Goal: Task Accomplishment & Management: Complete application form

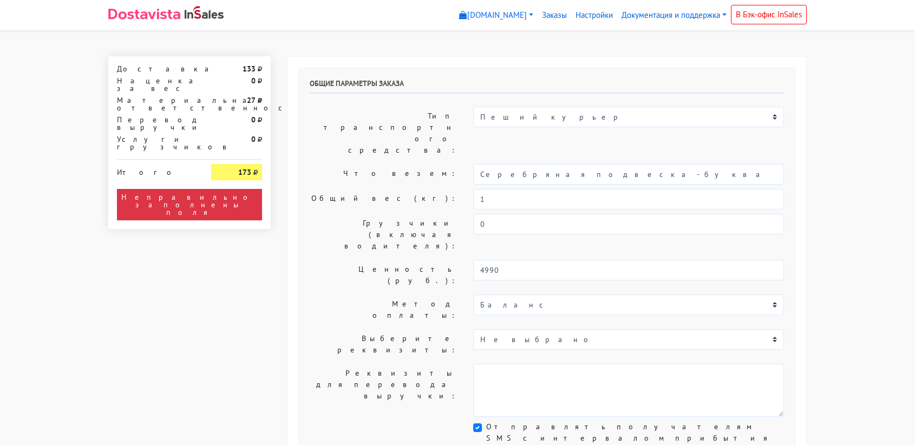
select select "11:00"
select select "21:00"
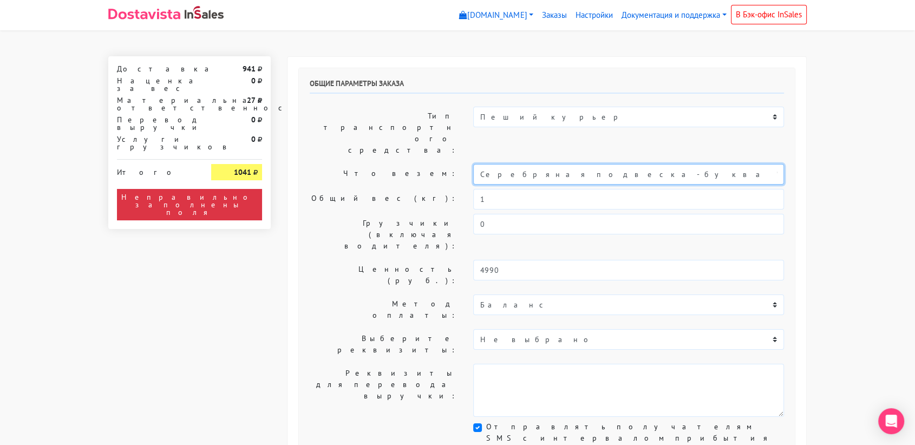
click at [566, 164] on input "Серебряная подвеска-буква "Balloon" Е" at bounding box center [628, 174] width 311 height 21
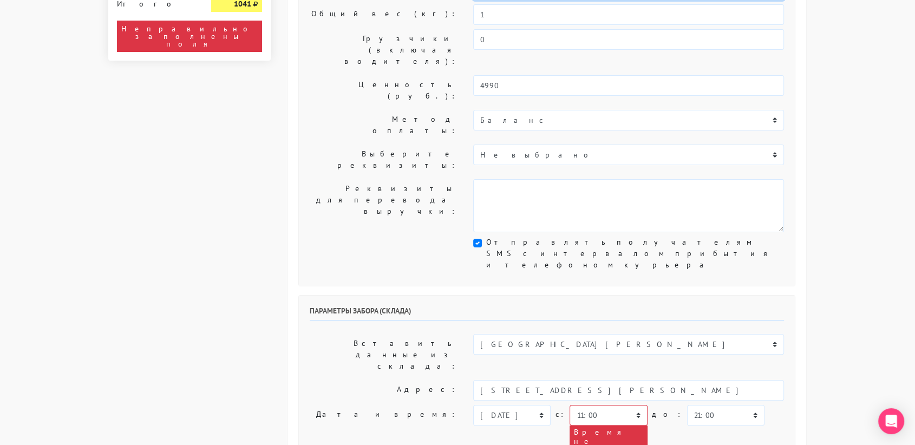
scroll to position [199, 0]
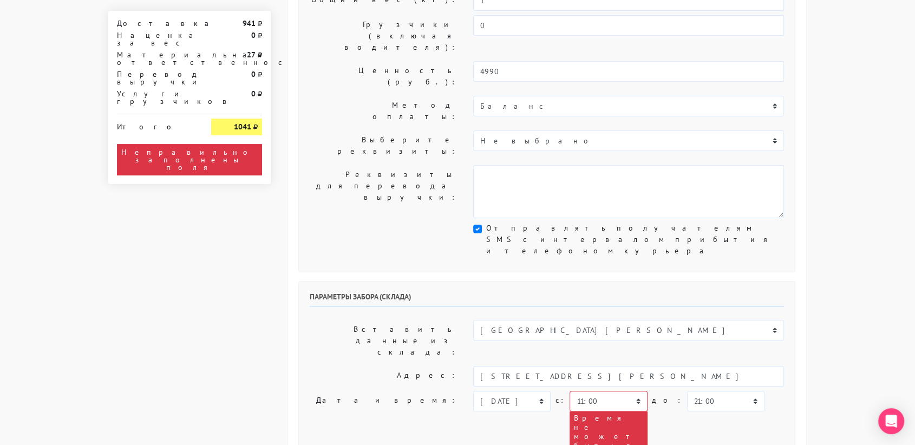
type input "украшение"
click at [534, 391] on select "[DATE] [DATE] [DATE] [DATE] [DATE] [DATE] [DATE] [DATE] [DATE]" at bounding box center [511, 401] width 77 height 21
select select "[DATE]"
click at [473, 391] on select "[DATE] [DATE] [DATE] [DATE] [DATE] [DATE] [DATE] [DATE] [DATE]" at bounding box center [511, 401] width 77 height 21
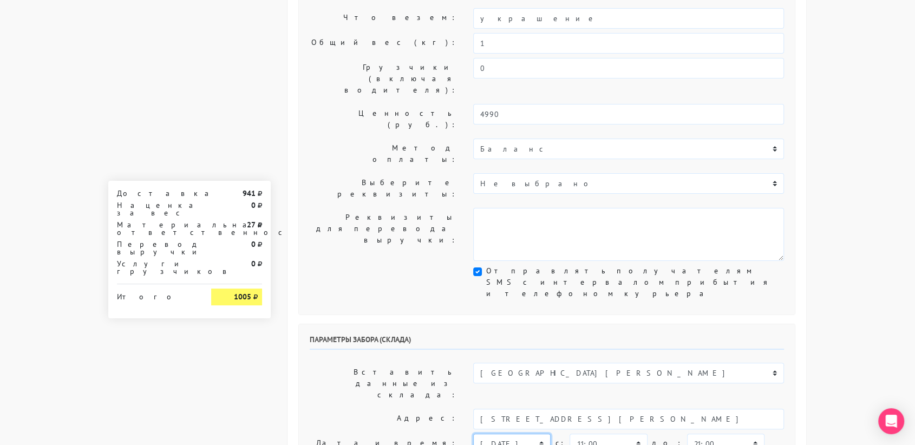
scroll to position [156, 0]
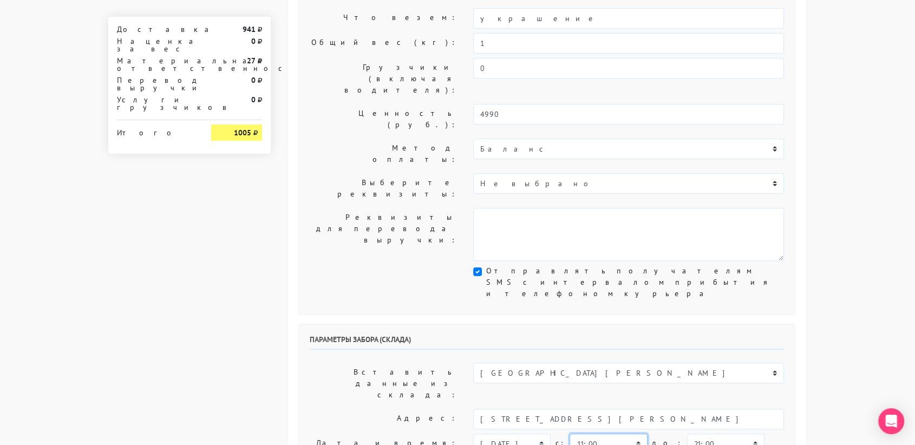
click at [631, 434] on select "00:00 00:30 01:00 01:30 02:00 02:30 03:00 03:30 04:00 04:30 05:00 05:30 06:00 0…" at bounding box center [607, 444] width 77 height 21
click at [569, 434] on select "00:00 00:30 01:00 01:30 02:00 02:30 03:00 03:30 04:00 04:30 05:00 05:30 06:00 0…" at bounding box center [607, 444] width 77 height 21
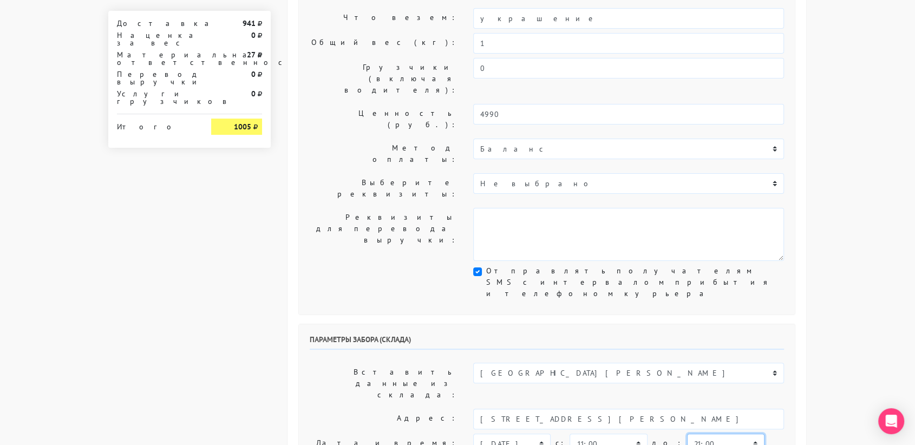
click at [691, 434] on select "00:00 00:30 01:00 01:30 02:00 02:30 03:00 03:30 04:00 04:30 05:00 05:30 06:00 0…" at bounding box center [725, 444] width 77 height 21
select select "11:30"
click at [687, 434] on select "00:00 00:30 01:00 01:30 02:00 02:30 03:00 03:30 04:00 04:30 05:00 05:30 06:00 0…" at bounding box center [725, 444] width 77 height 21
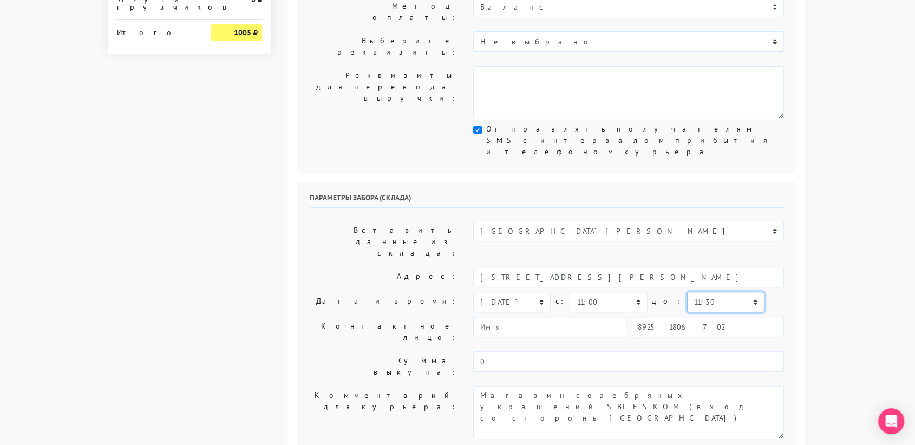
scroll to position [298, 0]
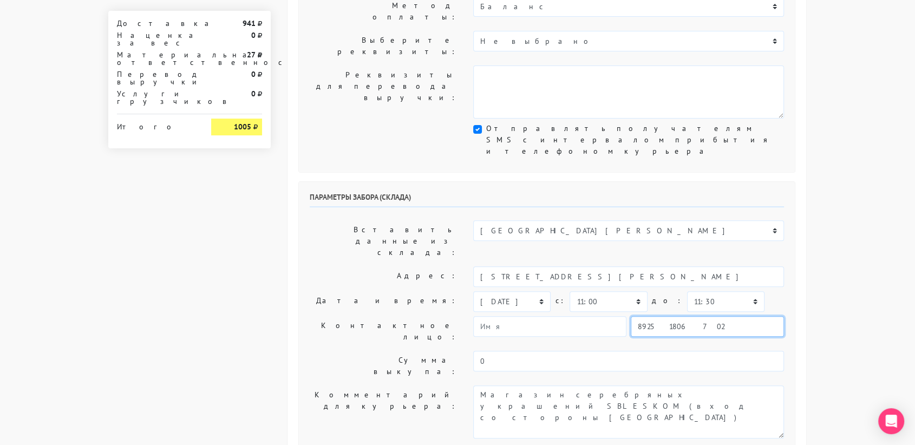
click at [705, 316] on input "89251806702" at bounding box center [707, 326] width 153 height 21
type input "9234448187"
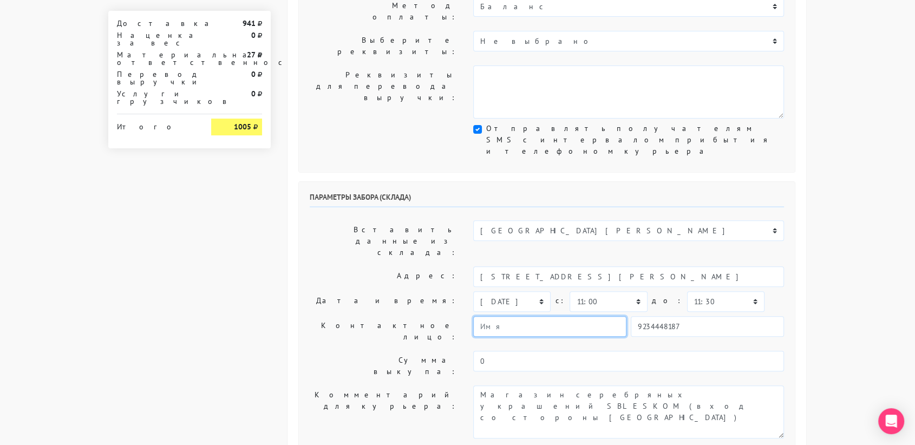
type input "[PERSON_NAME]"
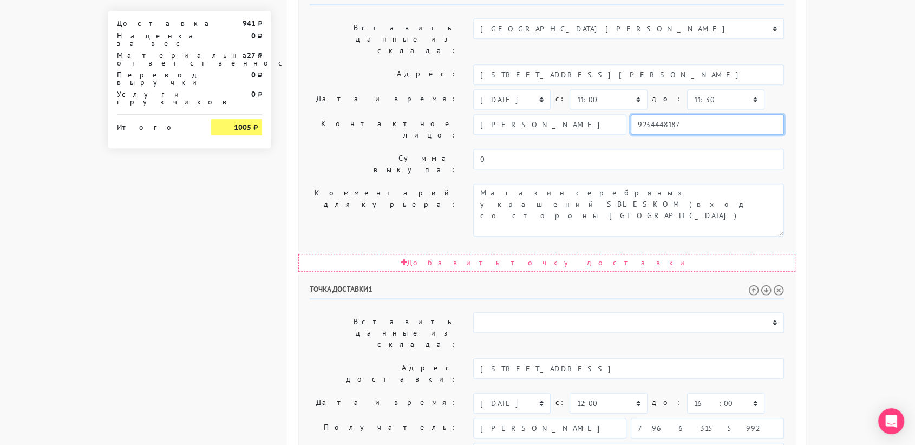
scroll to position [502, 0]
drag, startPoint x: 623, startPoint y: 299, endPoint x: 501, endPoint y: 287, distance: 122.3
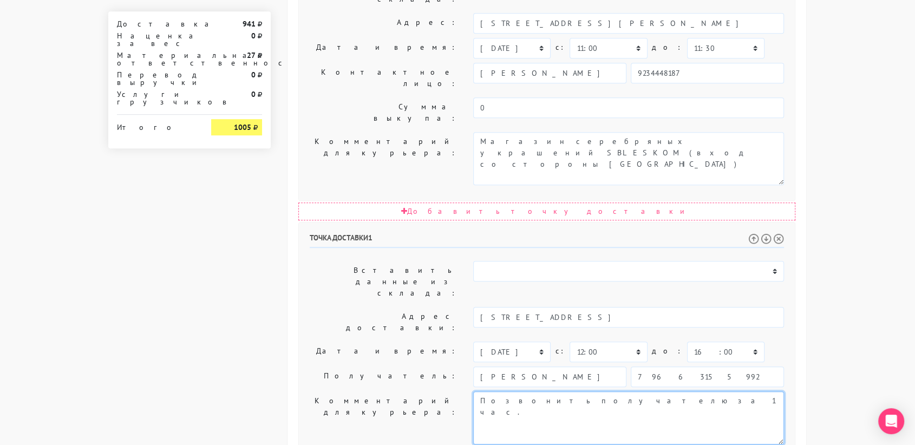
type textarea "Позвонить получателю за 1 час."
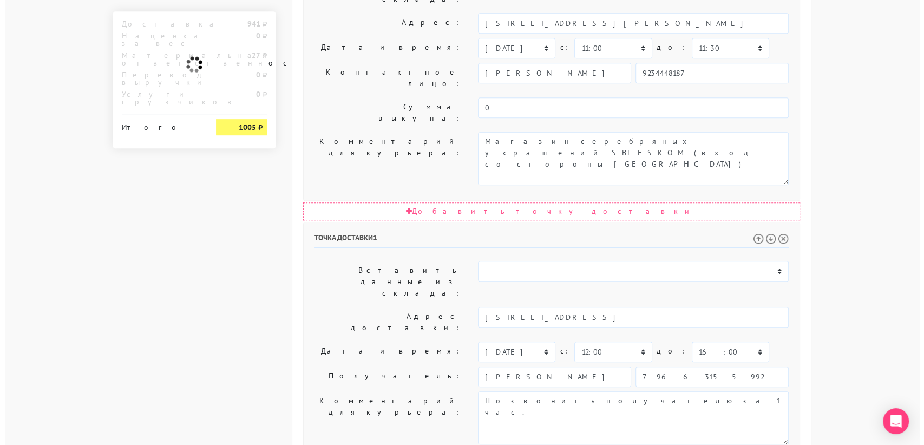
scroll to position [0, 0]
